Goal: Task Accomplishment & Management: Manage account settings

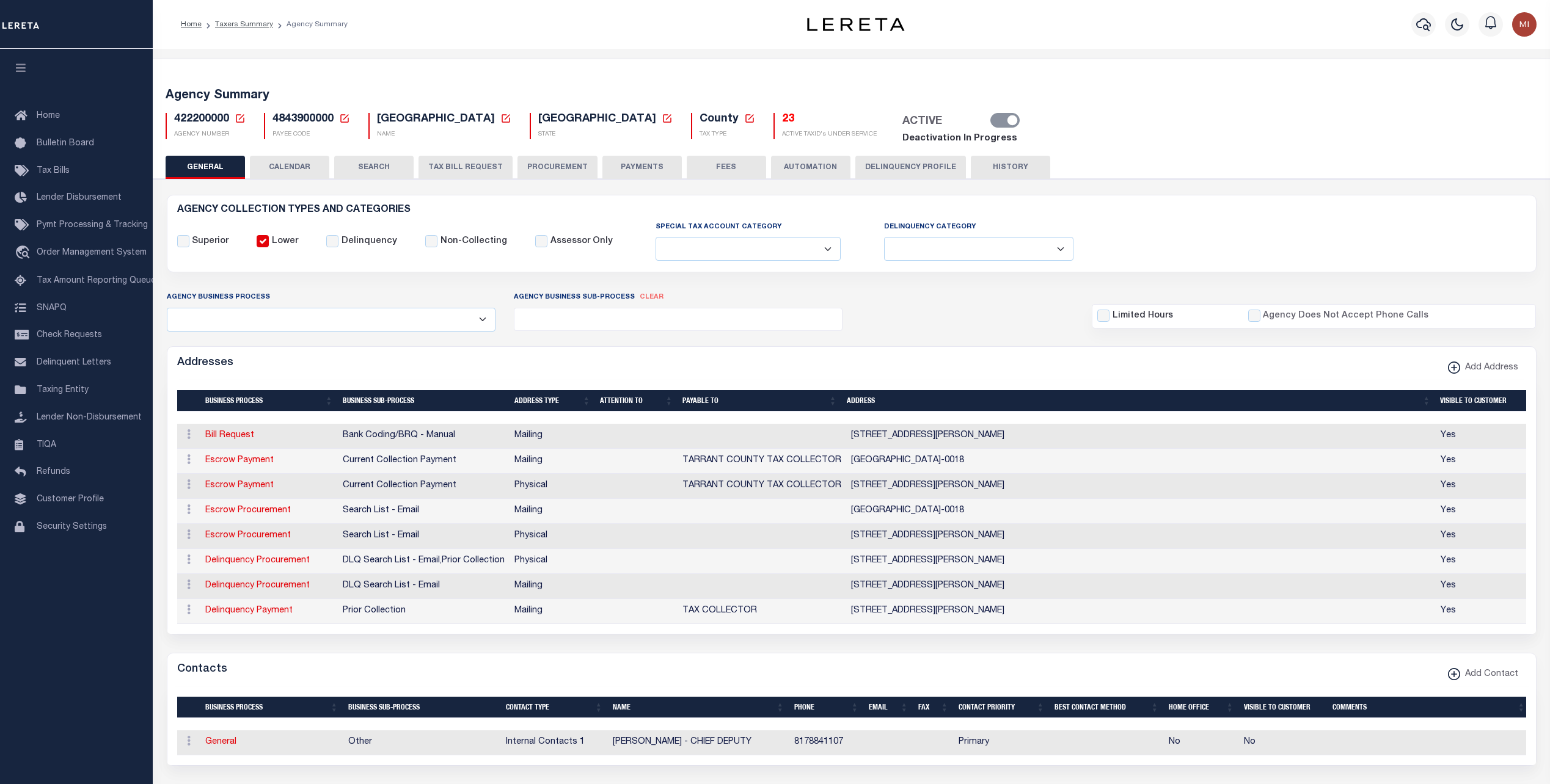
select select
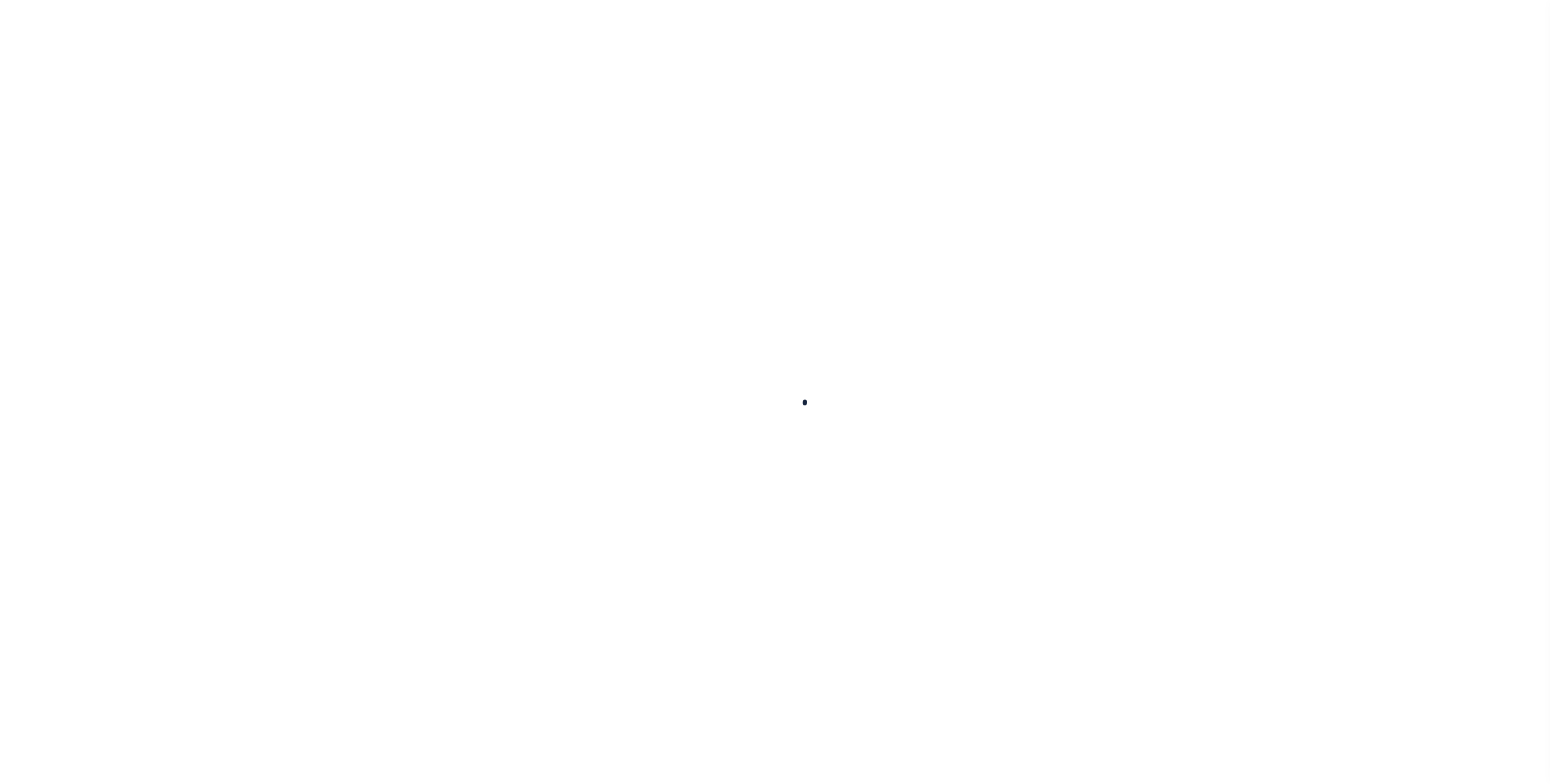
select select
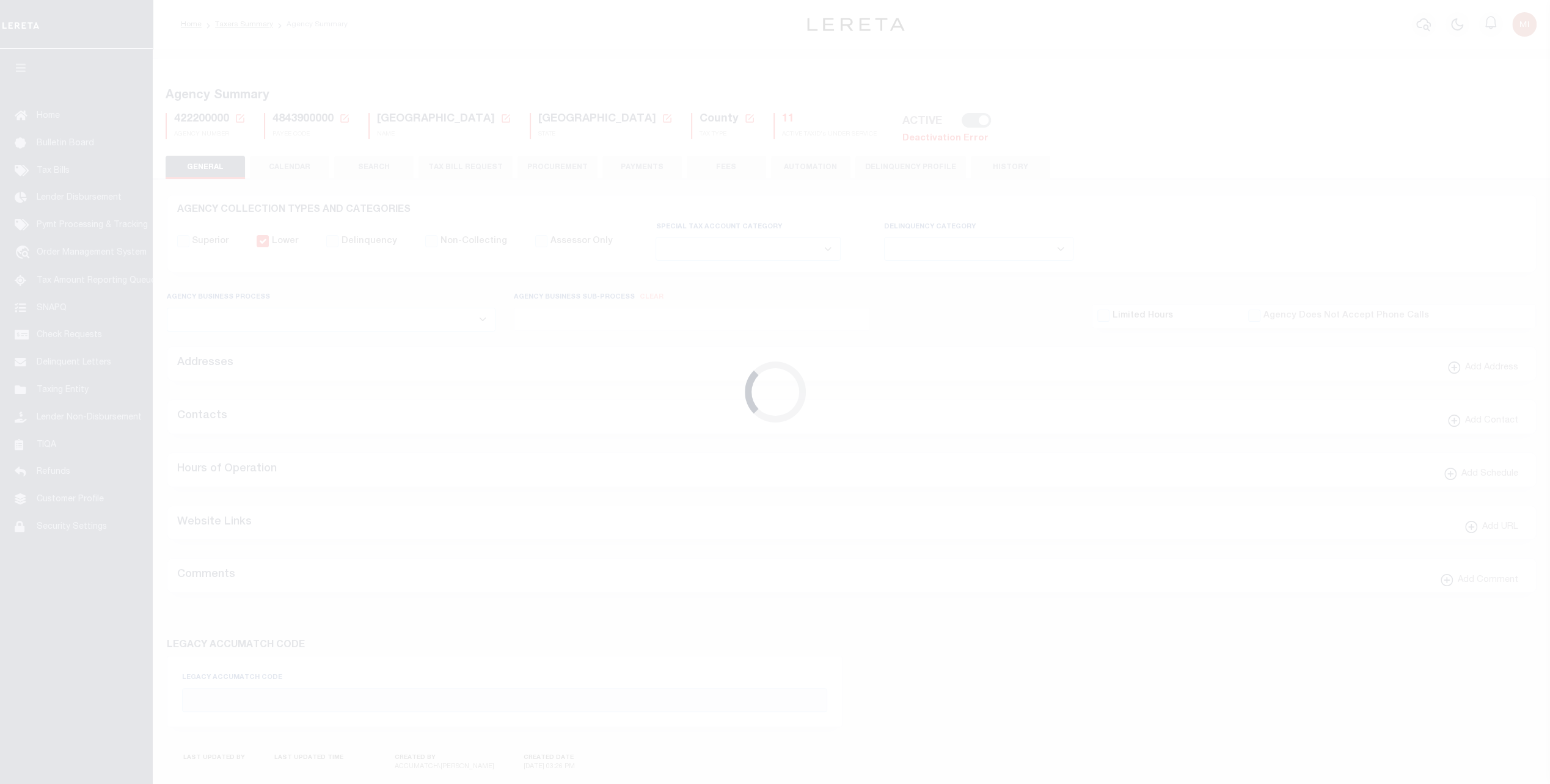
checkbox input "false"
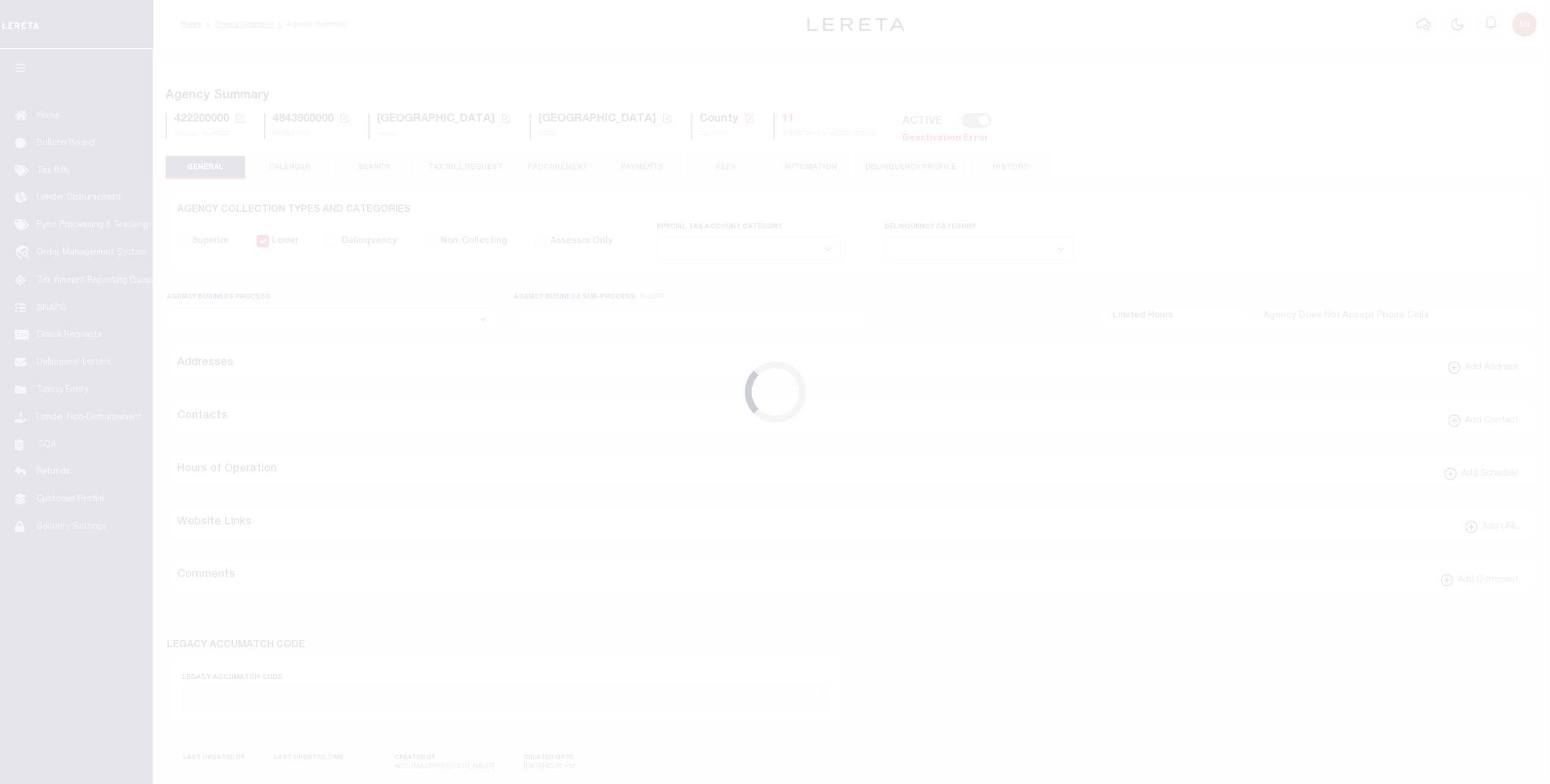
type input "4843900000"
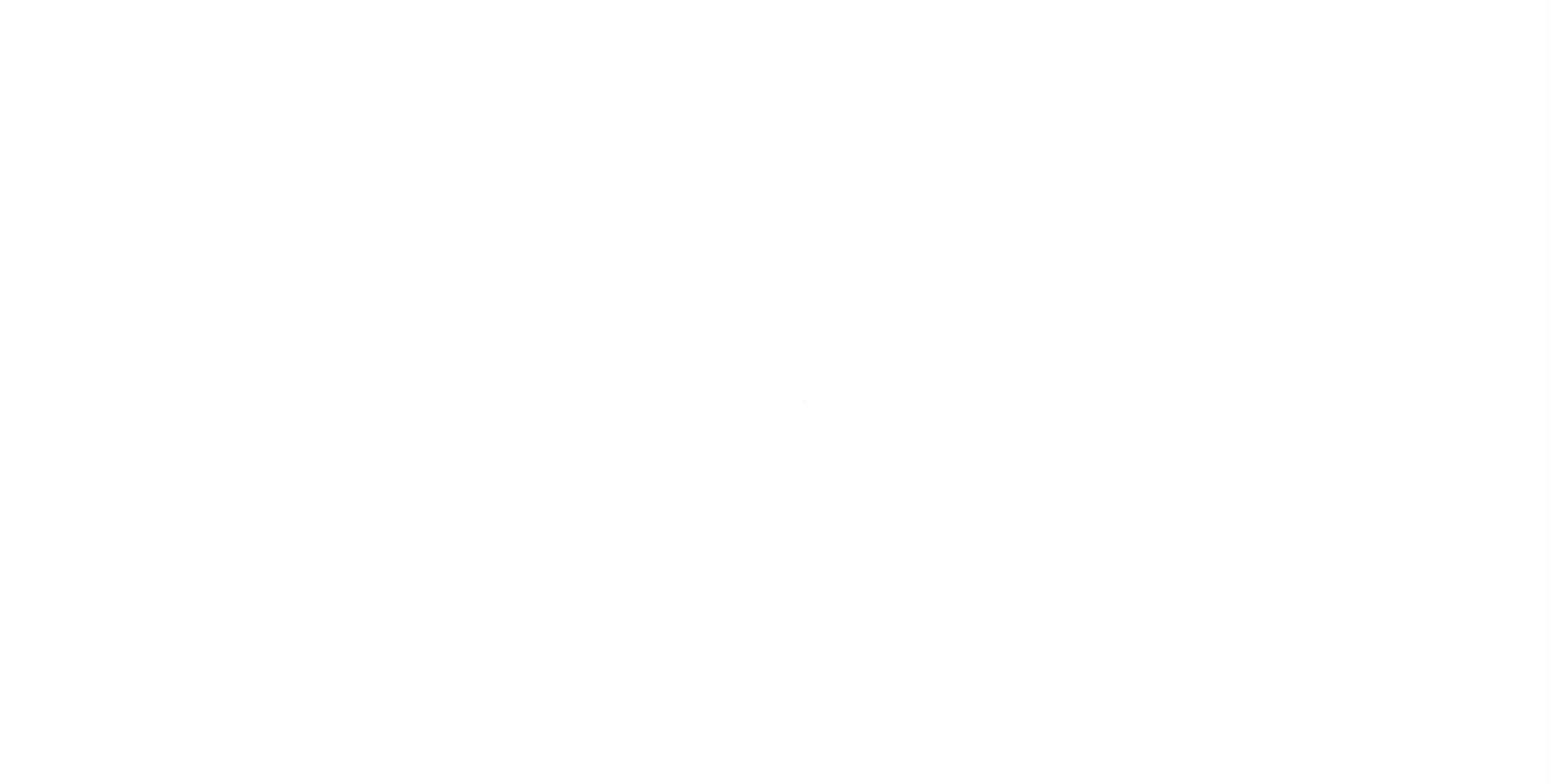
select select
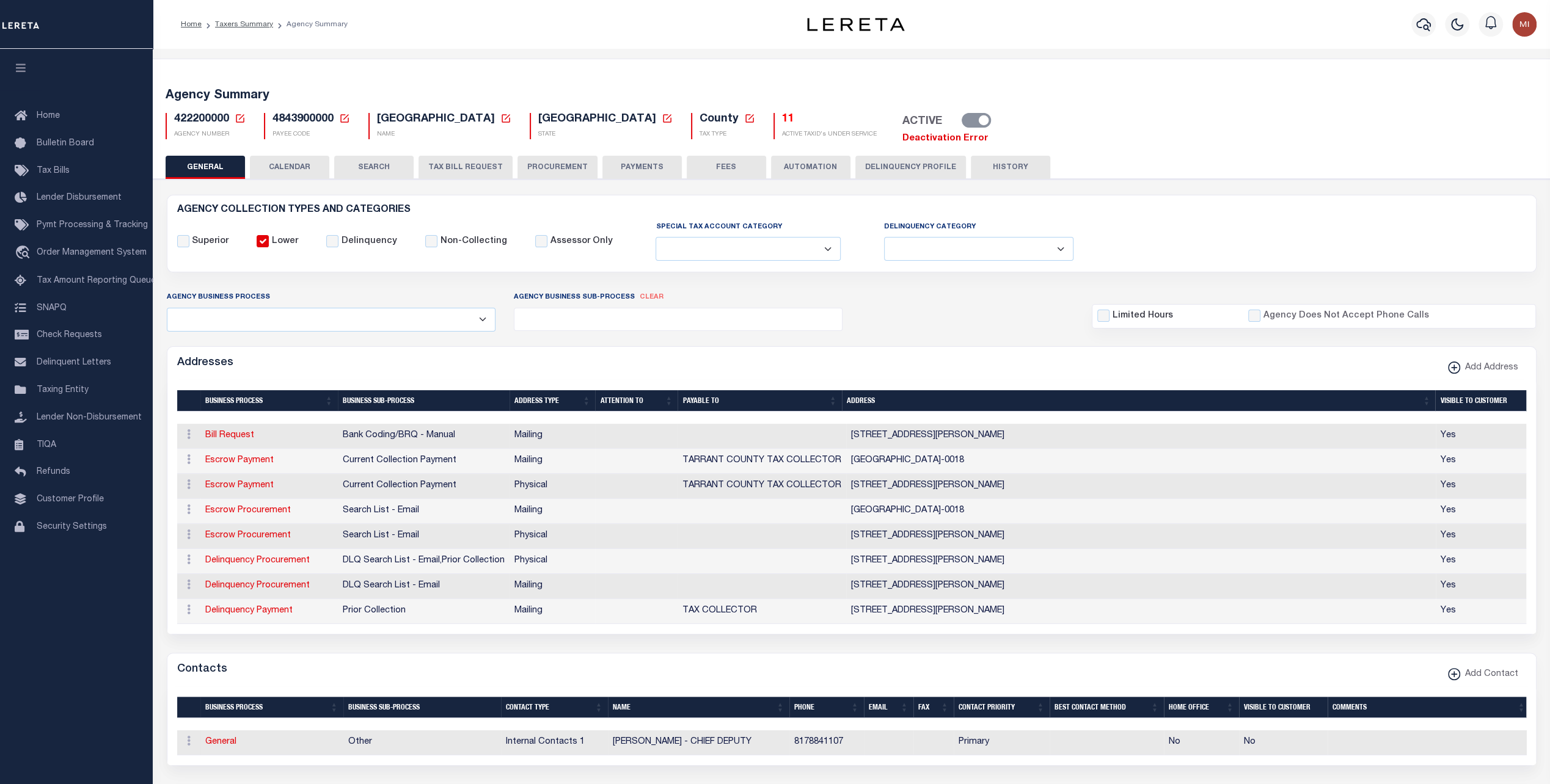
click at [902, 138] on link "Deactivation Error" at bounding box center [946, 138] width 86 height 9
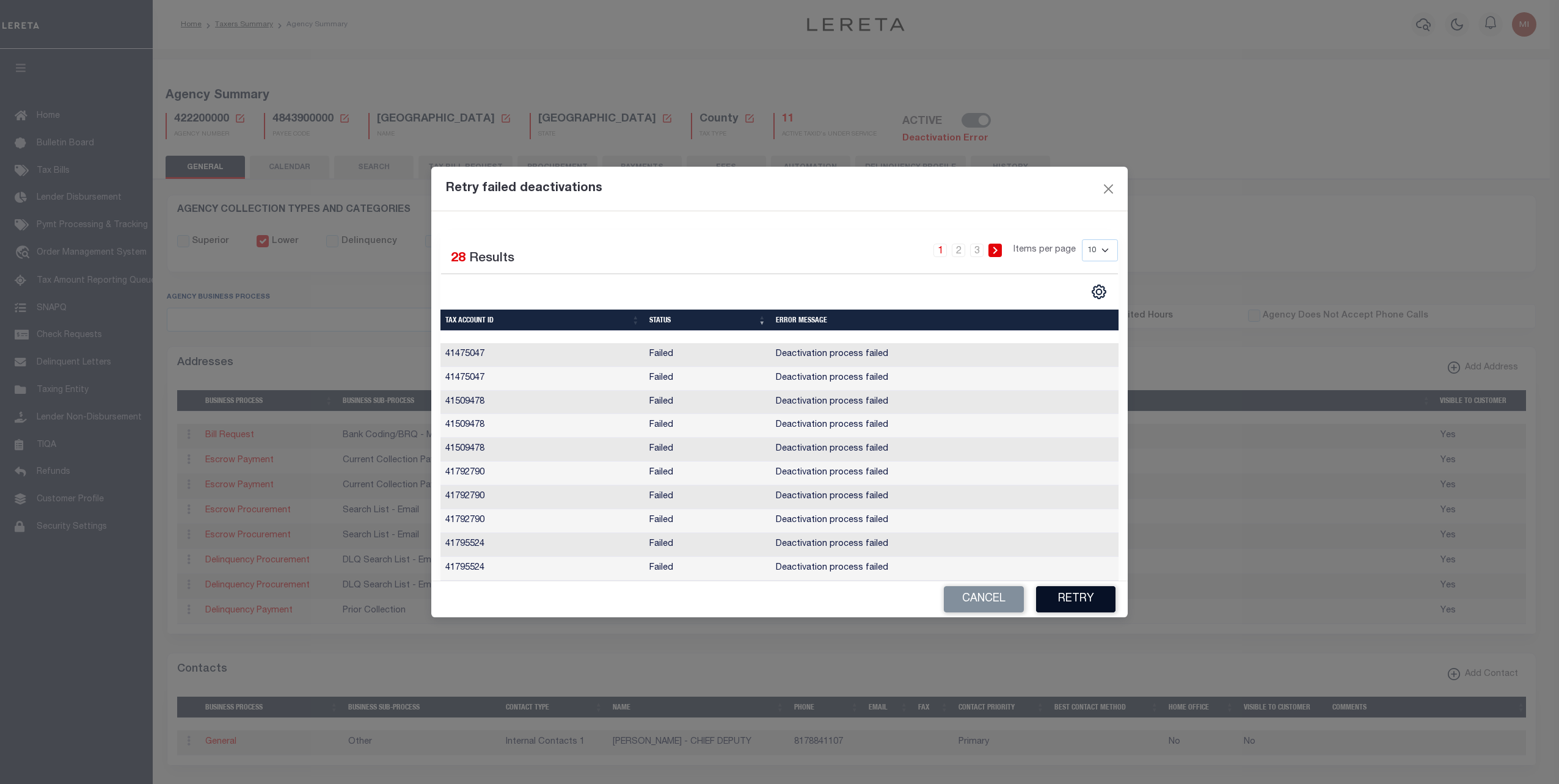
click at [1078, 599] on button "Retry" at bounding box center [1075, 599] width 80 height 26
click at [1085, 595] on div "Cancel" at bounding box center [780, 600] width 697 height 36
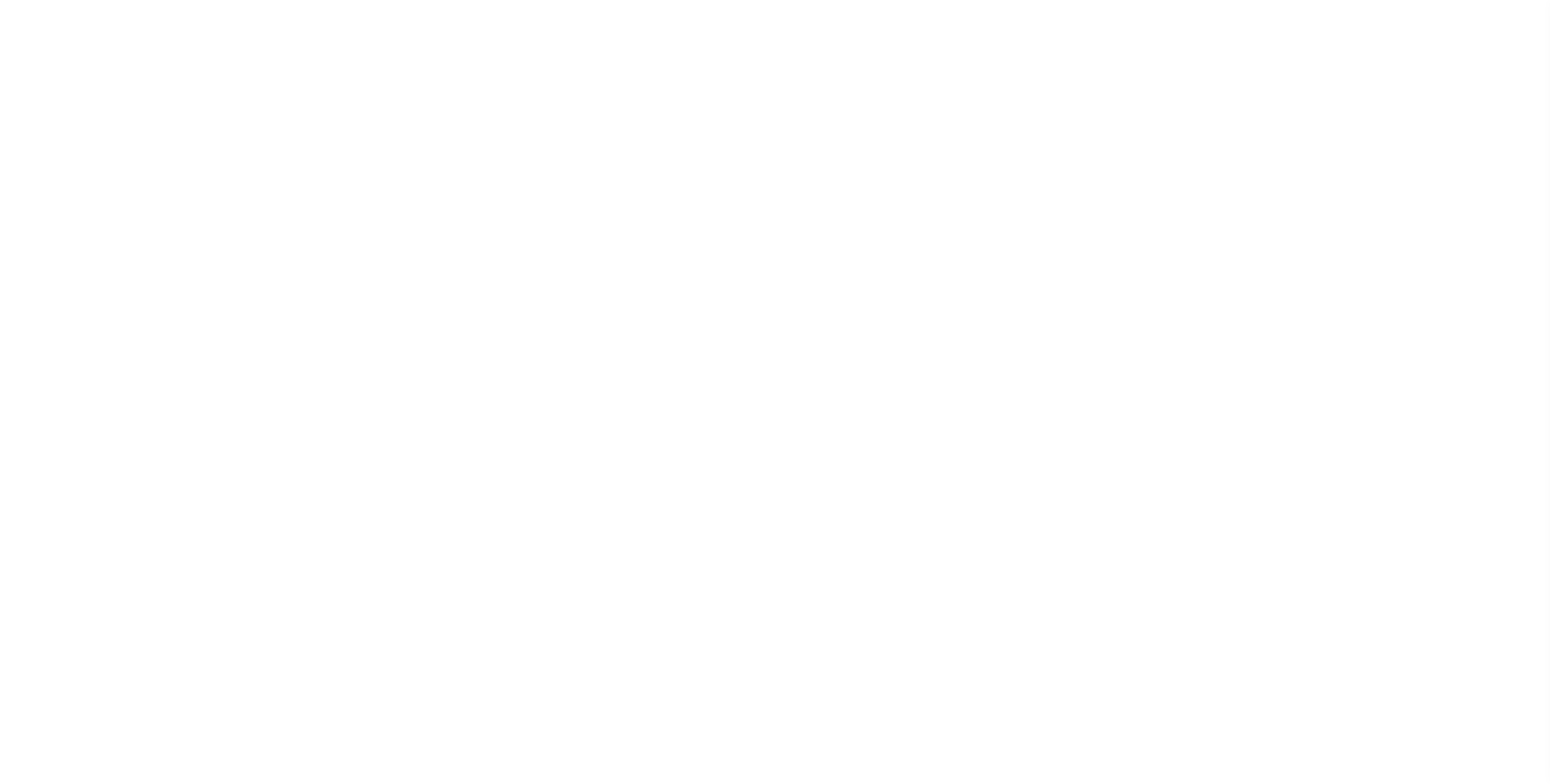
select select
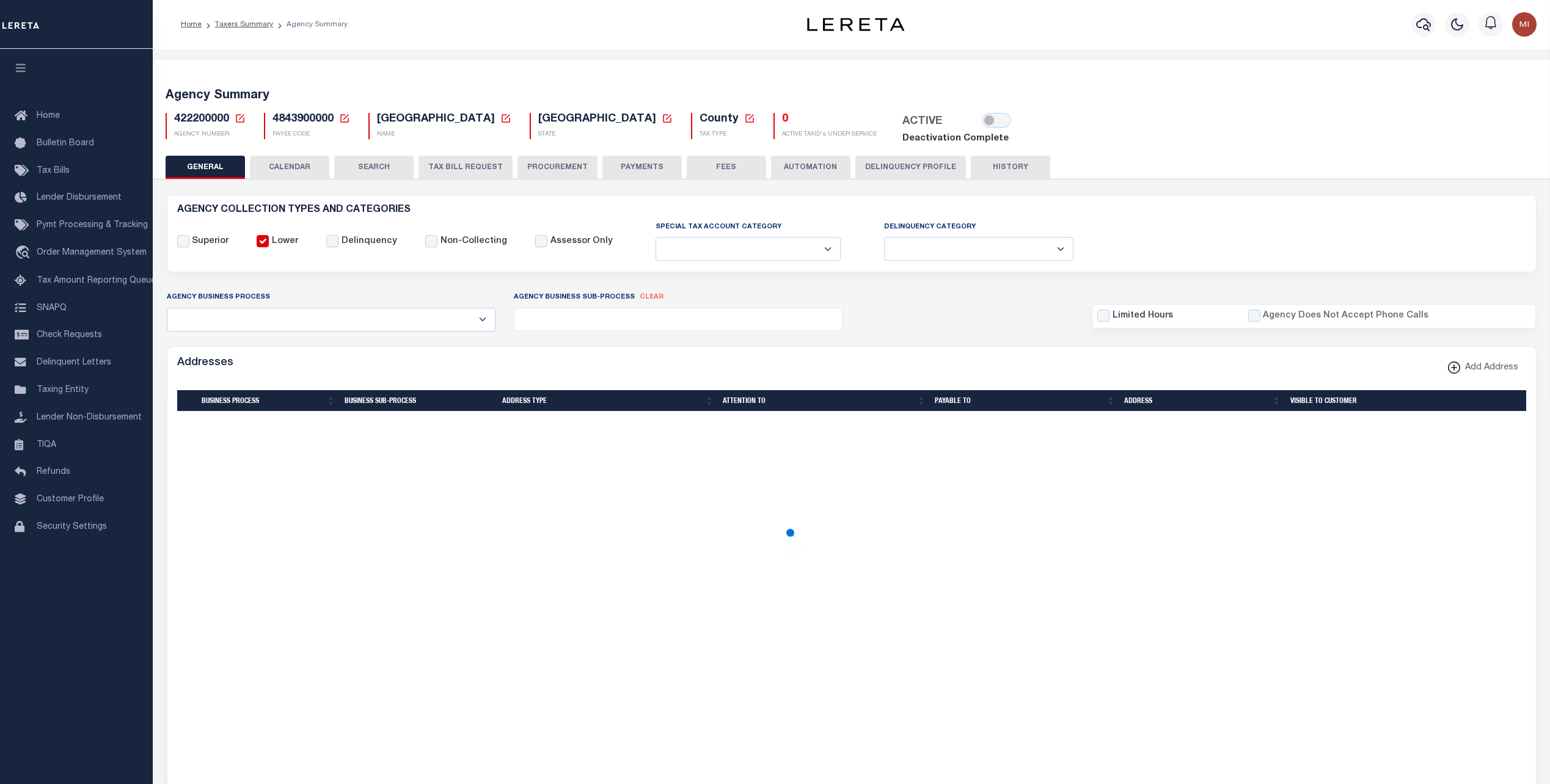
select select
